Goal: Find specific page/section: Find specific page/section

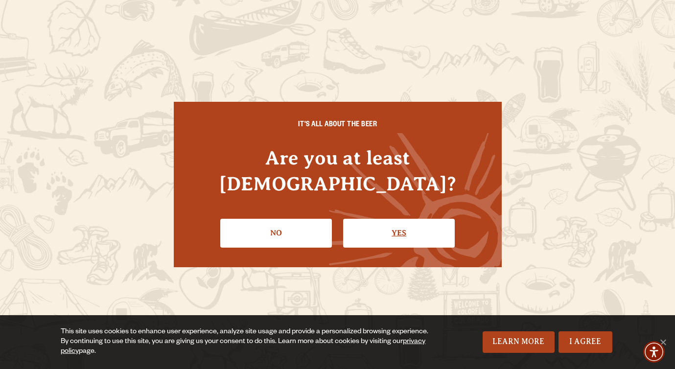
click at [423, 220] on link "Yes" at bounding box center [399, 233] width 112 height 28
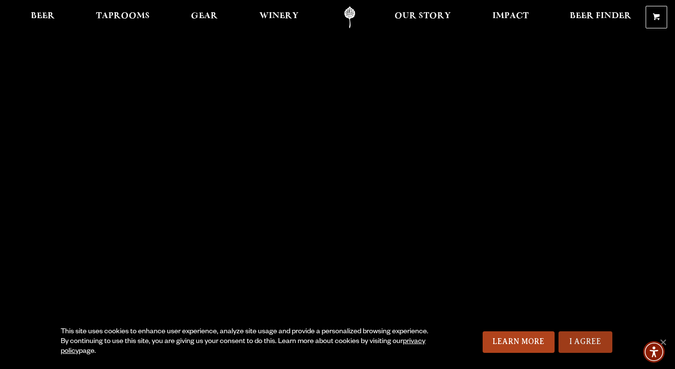
click at [574, 335] on link "I Agree" at bounding box center [585, 342] width 54 height 22
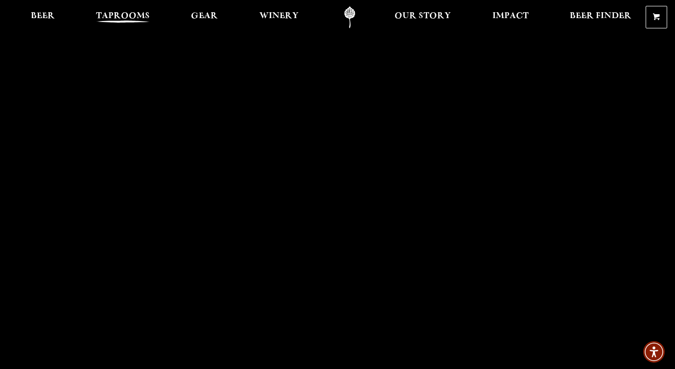
click at [116, 13] on span "Taprooms" at bounding box center [123, 16] width 54 height 8
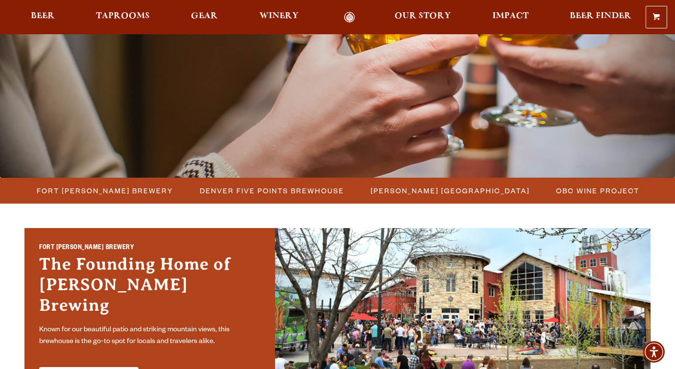
scroll to position [143, 0]
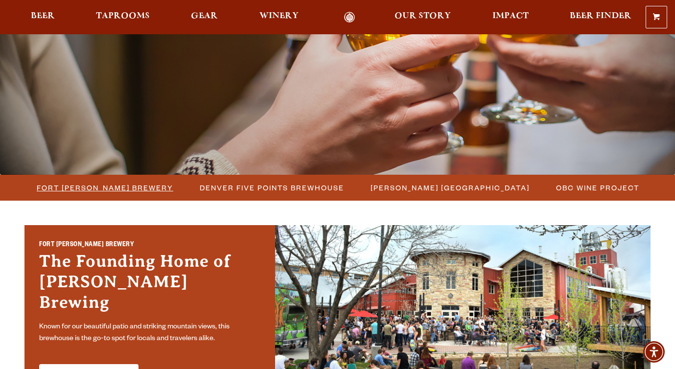
click at [77, 186] on span "Fort [PERSON_NAME] Brewery" at bounding box center [105, 188] width 137 height 14
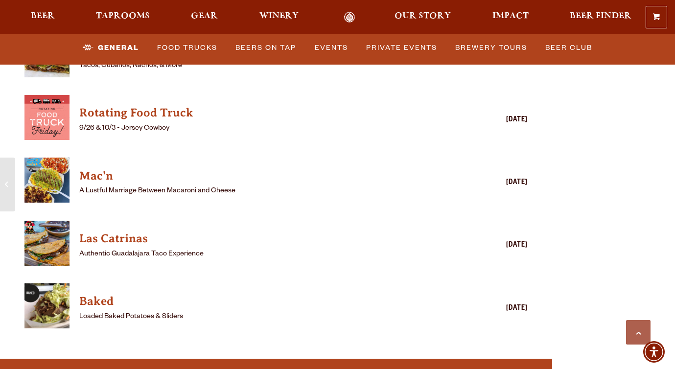
scroll to position [2647, 0]
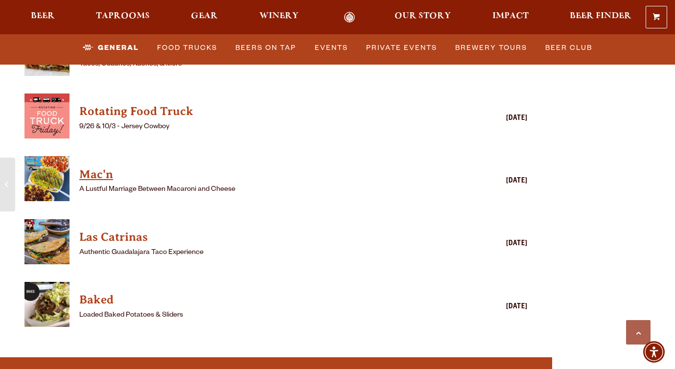
click at [88, 167] on h4 "Mac'n" at bounding box center [261, 175] width 365 height 16
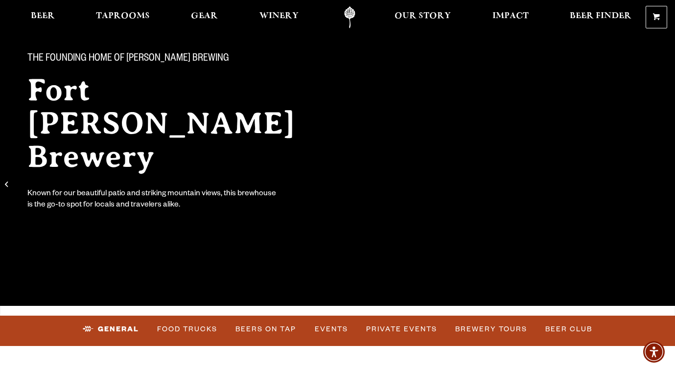
scroll to position [0, 0]
